Goal: Task Accomplishment & Management: Use online tool/utility

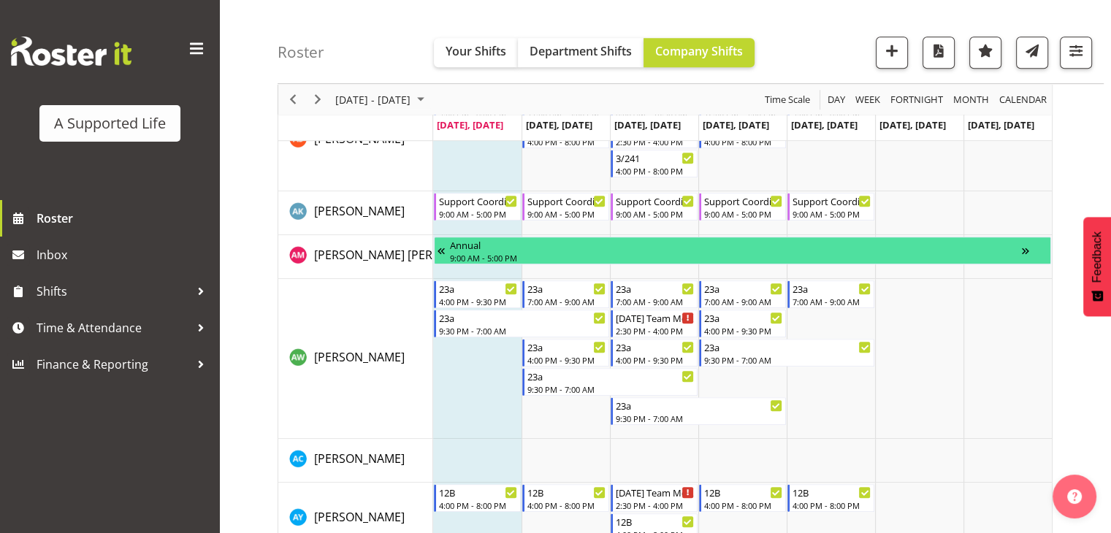
scroll to position [1921, 0]
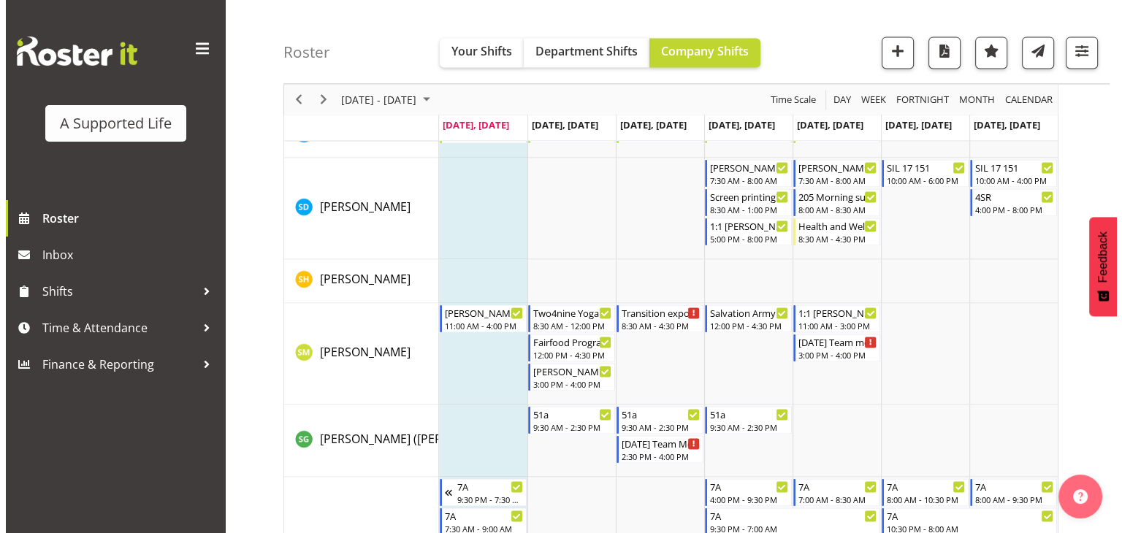
scroll to position [7714, 0]
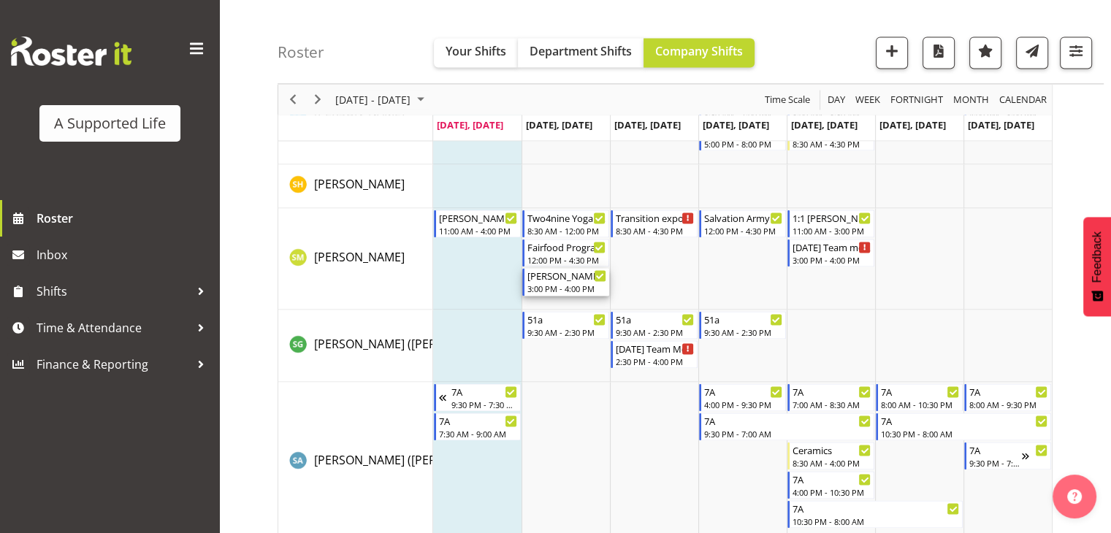
click at [555, 283] on div "3:00 PM - 4:00 PM" at bounding box center [566, 289] width 79 height 12
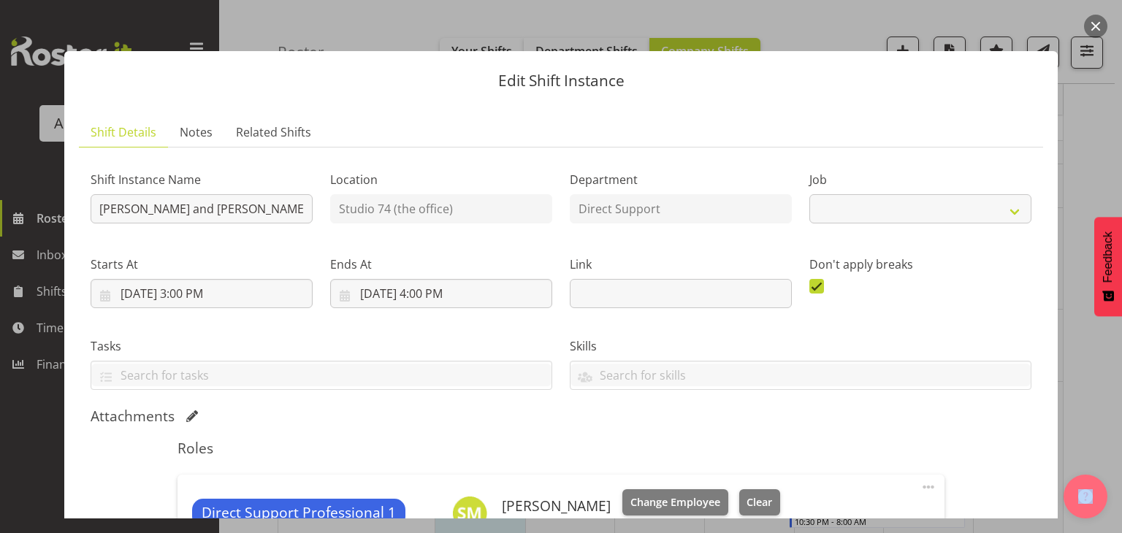
select select "4112"
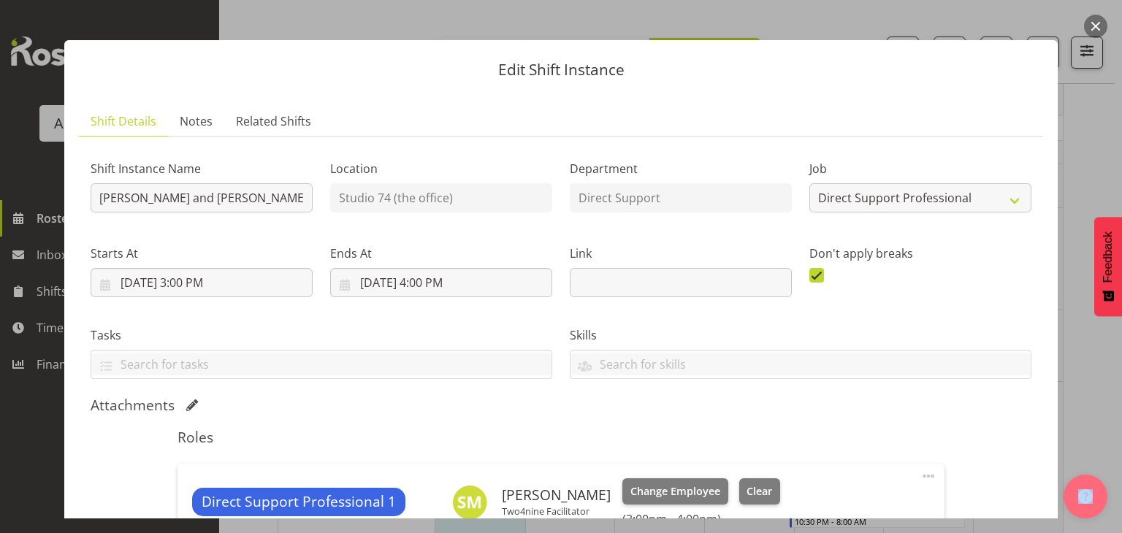
scroll to position [0, 0]
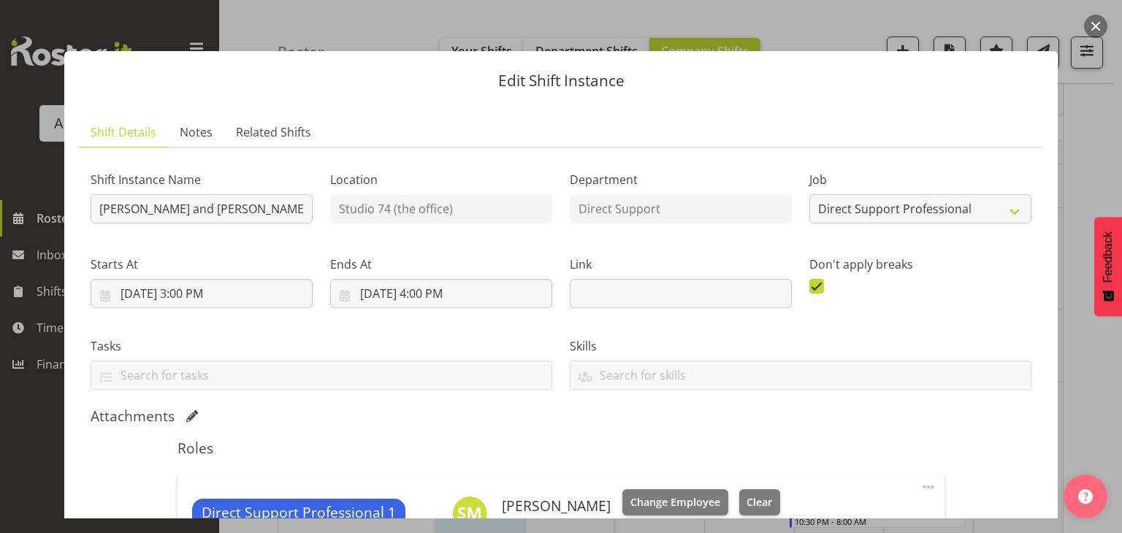
click at [847, 23] on div "Edit Shift Instance Shift Details Notes Related Shifts Shift Instance Name Jess…" at bounding box center [561, 267] width 1023 height 504
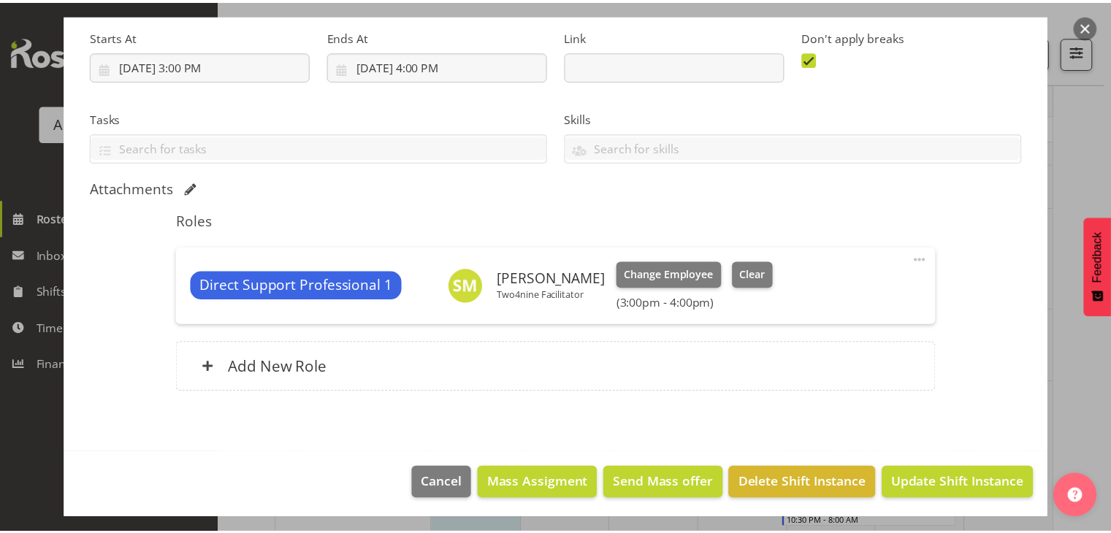
scroll to position [230, 0]
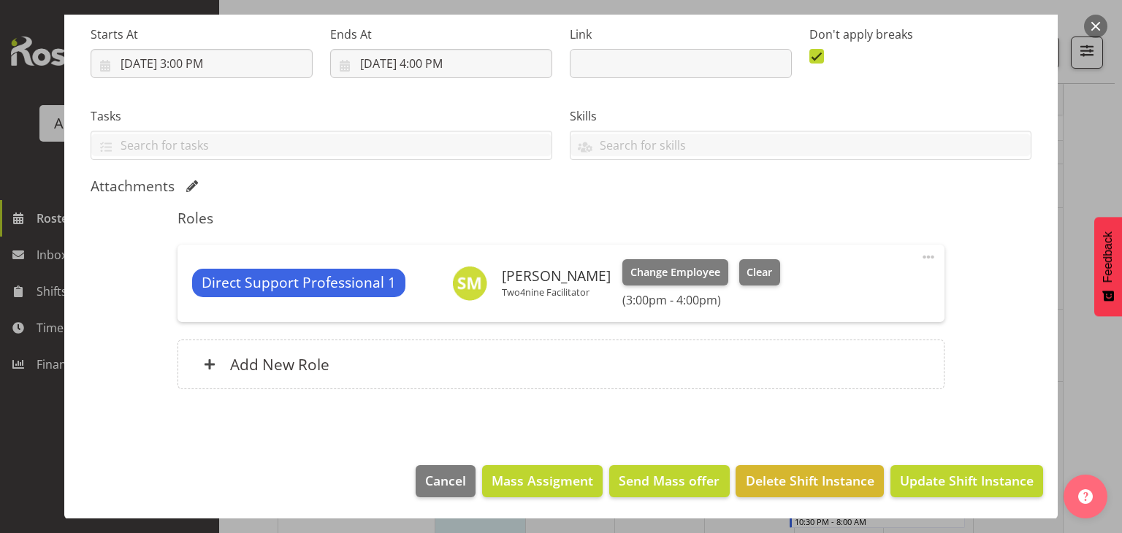
click at [3, 468] on div at bounding box center [561, 266] width 1122 height 533
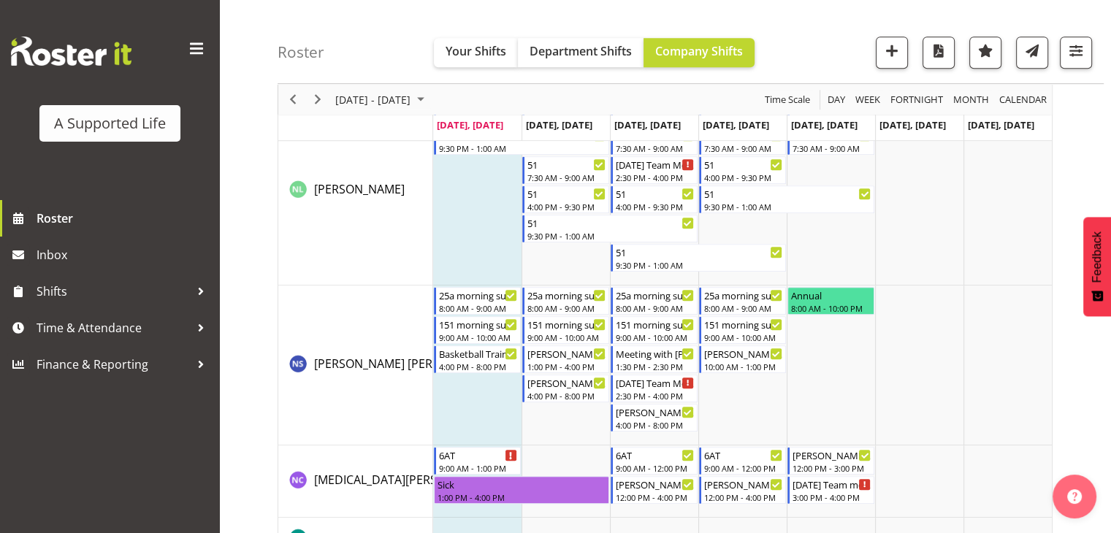
scroll to position [6253, 0]
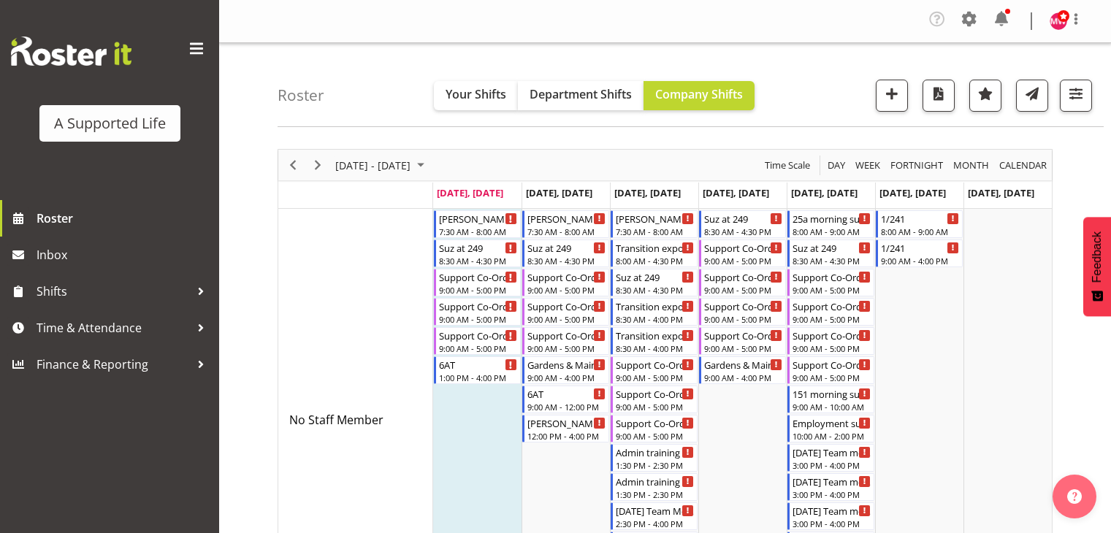
scroll to position [1921, 0]
